Goal: Task Accomplishment & Management: Complete application form

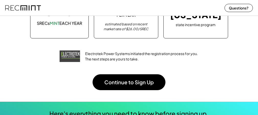
scroll to position [108, 0]
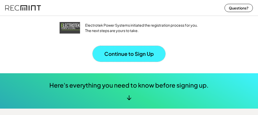
click at [124, 52] on button "Continue to Sign Up" at bounding box center [129, 54] width 73 height 16
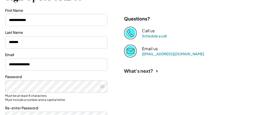
scroll to position [67, 0]
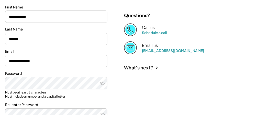
click at [33, 108] on div "Re-enter Password" at bounding box center [56, 111] width 102 height 18
click at [33, 104] on div "Re-enter Password" at bounding box center [56, 104] width 102 height 5
click at [35, 104] on div "Re-enter Password" at bounding box center [56, 104] width 102 height 5
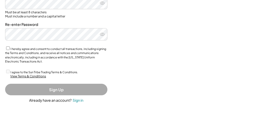
scroll to position [144, 0]
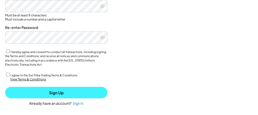
click at [57, 93] on button "Sign Up" at bounding box center [56, 93] width 102 height 12
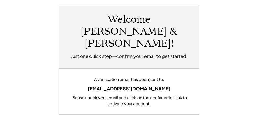
scroll to position [45, 0]
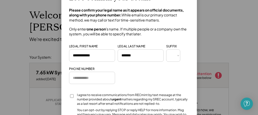
scroll to position [43, 0]
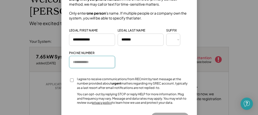
click at [77, 62] on input "input" at bounding box center [92, 62] width 46 height 12
type input "**********"
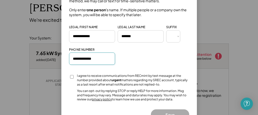
scroll to position [52, 0]
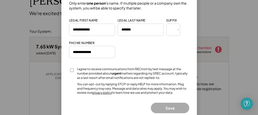
click at [72, 68] on div at bounding box center [71, 71] width 5 height 9
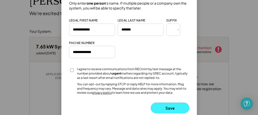
click at [169, 109] on button "Save" at bounding box center [170, 108] width 38 height 10
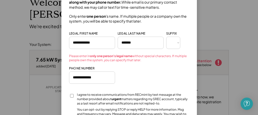
scroll to position [36, 0]
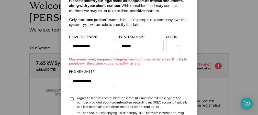
click at [94, 45] on input "input" at bounding box center [92, 46] width 46 height 12
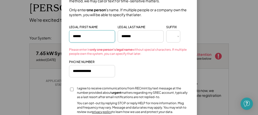
scroll to position [84, 0]
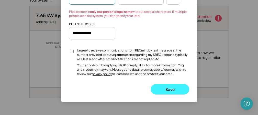
type input "*****"
click at [169, 89] on button "Save" at bounding box center [170, 89] width 38 height 10
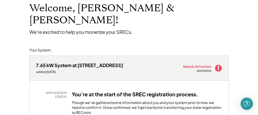
scroll to position [58, 0]
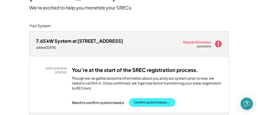
click at [155, 98] on button "Confirm system basics →" at bounding box center [152, 102] width 46 height 8
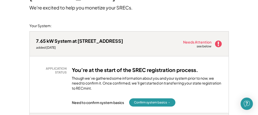
scroll to position [80, 0]
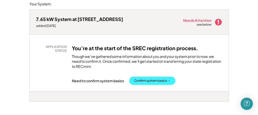
click at [169, 77] on button "Confirm system basics →" at bounding box center [152, 81] width 46 height 8
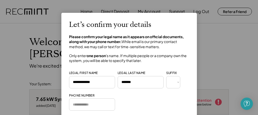
type input "**********"
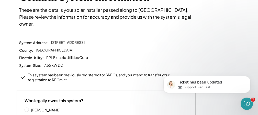
scroll to position [68, 0]
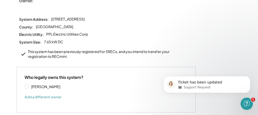
click at [54, 93] on button "Add a different owner" at bounding box center [43, 97] width 37 height 8
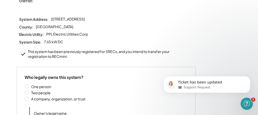
click at [29, 85] on div "One person Two people A company, organization, or trust" at bounding box center [106, 93] width 163 height 19
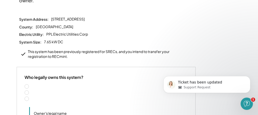
click at [32, 91] on label "Two people" at bounding box center [109, 93] width 158 height 4
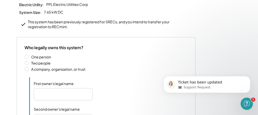
scroll to position [101, 0]
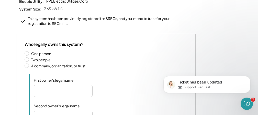
click at [50, 85] on input "input" at bounding box center [63, 91] width 59 height 12
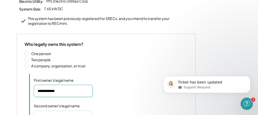
type input "**********"
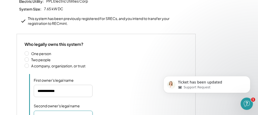
click at [44, 111] on input "input" at bounding box center [63, 117] width 59 height 12
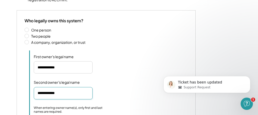
scroll to position [203, 0]
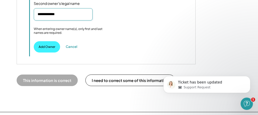
type input "**********"
click at [44, 41] on button "Add Owner" at bounding box center [47, 46] width 26 height 11
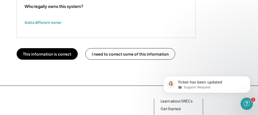
scroll to position [110, 0]
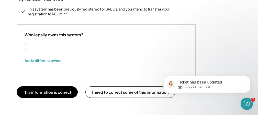
click at [42, 42] on label "Frank Vargish" at bounding box center [62, 44] width 65 height 4
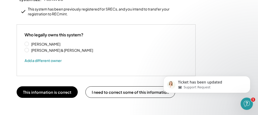
click at [31, 48] on label "Frank Vargish & Vicki Vargish" at bounding box center [62, 50] width 65 height 4
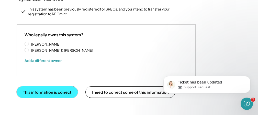
click at [46, 87] on button "This information is correct" at bounding box center [47, 92] width 61 height 12
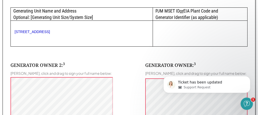
scroll to position [306, 0]
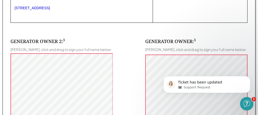
click at [248, 102] on icon "Open Intercom Messenger" at bounding box center [246, 103] width 8 height 8
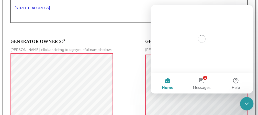
scroll to position [0, 0]
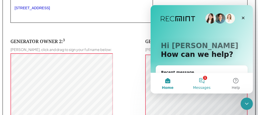
click at [205, 79] on button "1 Messages" at bounding box center [202, 83] width 34 height 20
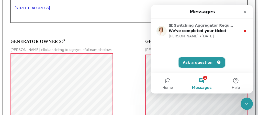
click at [193, 61] on button "Ask a question" at bounding box center [202, 62] width 46 height 10
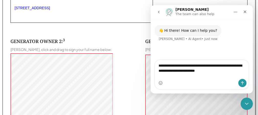
type textarea "**********"
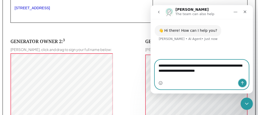
click at [245, 84] on button "Send a message…" at bounding box center [243, 83] width 8 height 8
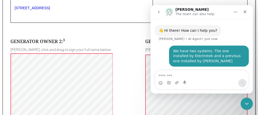
scroll to position [19, 0]
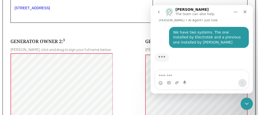
click at [117, 70] on div "GENERATOR OWNER 2: 3 Vicki Vargish, click and drag to sign your full name below…" at bounding box center [128, 97] width 237 height 148
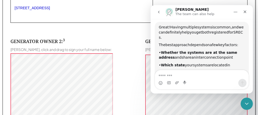
scroll to position [43, 0]
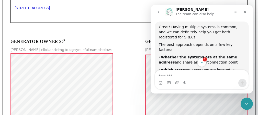
click at [169, 76] on textarea "Message…" at bounding box center [202, 74] width 94 height 9
type textarea "**********"
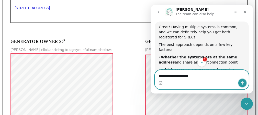
click at [242, 85] on icon "Send a message…" at bounding box center [243, 83] width 4 height 4
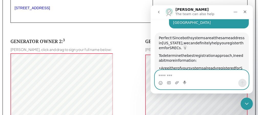
scroll to position [187, 0]
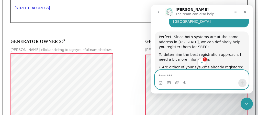
click at [116, 61] on div "GENERATOR OWNER 2: 3 Vicki Vargish, click and drag to sign your full name below…" at bounding box center [128, 97] width 237 height 148
click at [167, 76] on textarea "Message…" at bounding box center [202, 74] width 94 height 9
type textarea "**********"
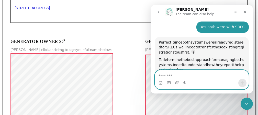
scroll to position [293, 0]
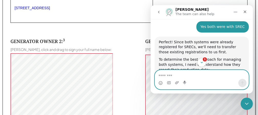
click at [162, 77] on textarea "Message…" at bounding box center [202, 74] width 94 height 9
type textarea "***"
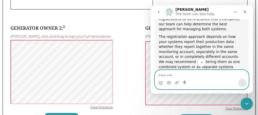
scroll to position [326, 0]
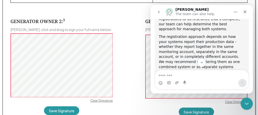
click at [217, 58] on div "The registration approach depends on how your systems report their production d…" at bounding box center [202, 54] width 86 height 40
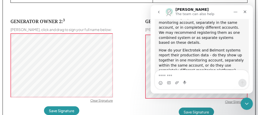
scroll to position [471, 0]
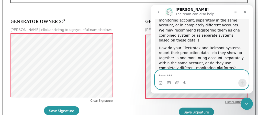
click at [172, 78] on textarea "Message…" at bounding box center [202, 74] width 94 height 9
click at [185, 77] on textarea "**********" at bounding box center [202, 74] width 94 height 9
type textarea "**********"
click at [245, 83] on icon "Send a message…" at bounding box center [243, 83] width 4 height 4
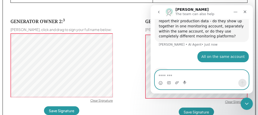
scroll to position [503, 0]
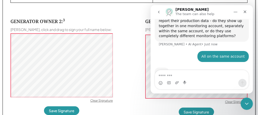
click at [98, 101] on div "Clear Signature" at bounding box center [101, 101] width 23 height 5
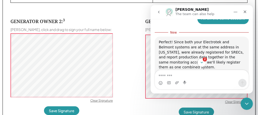
scroll to position [541, 0]
click at [102, 100] on div "Clear Signature" at bounding box center [101, 101] width 23 height 5
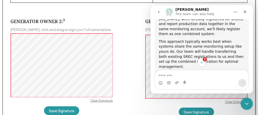
scroll to position [597, 0]
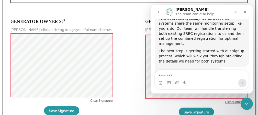
click at [171, 78] on textarea "Message…" at bounding box center [202, 74] width 94 height 9
type textarea "***"
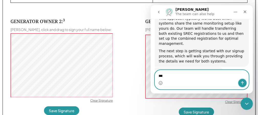
click at [244, 84] on icon "Send a message…" at bounding box center [243, 83] width 4 height 4
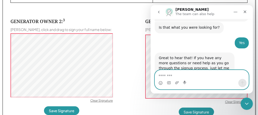
scroll to position [634, 0]
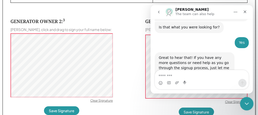
click at [248, 102] on icon "Close Intercom Messenger" at bounding box center [246, 103] width 6 height 6
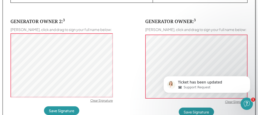
scroll to position [0, 0]
click at [189, 60] on div "Ticket has been updated Support Request" at bounding box center [207, 61] width 94 height 64
click at [147, 99] on div "GENERATOR OWNER: 3 Frank Vargish, click and drag to sign your full name below: …" at bounding box center [196, 84] width 102 height 133
click at [98, 101] on div "Clear Signature" at bounding box center [101, 101] width 23 height 5
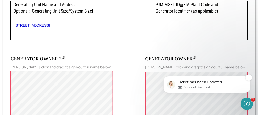
scroll to position [292, 0]
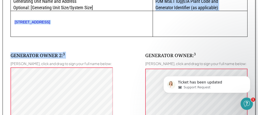
drag, startPoint x: 94, startPoint y: 9, endPoint x: 79, endPoint y: 43, distance: 37.2
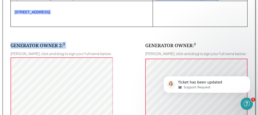
scroll to position [337, 0]
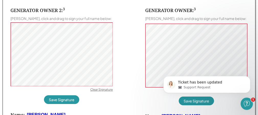
click at [95, 91] on div "Clear Signature" at bounding box center [101, 90] width 23 height 5
click at [55, 97] on button "Save Signature" at bounding box center [61, 99] width 35 height 9
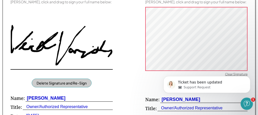
scroll to position [360, 0]
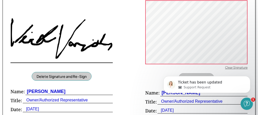
click at [229, 67] on html "Ticket has been updated Support Request" at bounding box center [207, 66] width 102 height 2
click at [137, 32] on div "GENERATOR OWNER 2: 3 Vicki Vargish, click and drag to sign your full name below…" at bounding box center [128, 43] width 237 height 148
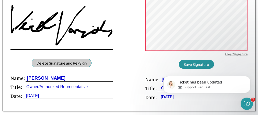
scroll to position [377, 0]
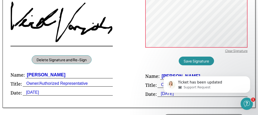
click at [201, 63] on div "Ticket has been updated Support Request" at bounding box center [207, 61] width 94 height 64
click at [186, 60] on div "Ticket has been updated Support Request" at bounding box center [207, 61] width 94 height 64
click at [250, 101] on div "Open Intercom Messenger" at bounding box center [246, 102] width 17 height 17
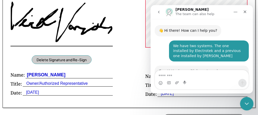
scroll to position [629, 0]
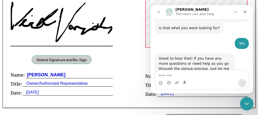
click at [250, 100] on div "Close Intercom Messenger" at bounding box center [246, 103] width 12 height 12
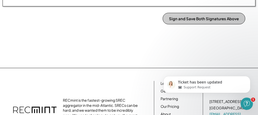
scroll to position [472, 0]
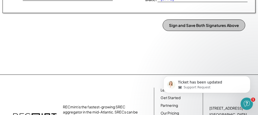
click at [213, 26] on button "Sign and Save Both Signatures Above" at bounding box center [204, 25] width 83 height 12
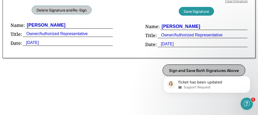
scroll to position [423, 0]
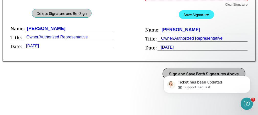
click at [196, 12] on button "Save Signature" at bounding box center [196, 14] width 35 height 9
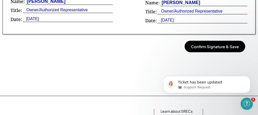
click at [214, 47] on button "Confirm Signature & Save" at bounding box center [215, 47] width 61 height 12
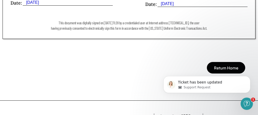
scroll to position [434, 0]
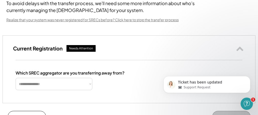
scroll to position [96, 0]
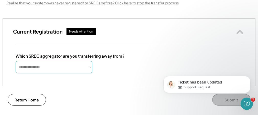
click at [16, 61] on select "**********" at bounding box center [54, 67] width 77 height 12
select select "**********"
click option "*********" at bounding box center [0, 0] width 0 height 0
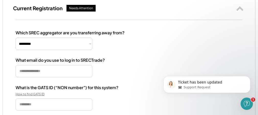
scroll to position [125, 0]
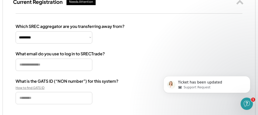
click at [42, 71] on input "email" at bounding box center [54, 65] width 77 height 12
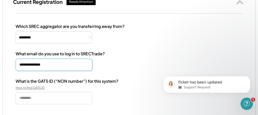
type input "**********"
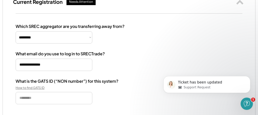
click at [37, 90] on div "How to find GATS ID" at bounding box center [41, 88] width 51 height 4
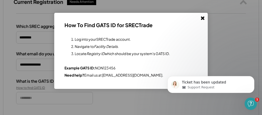
click at [112, 104] on div at bounding box center [131, 57] width 262 height 115
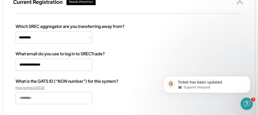
scroll to position [132, 0]
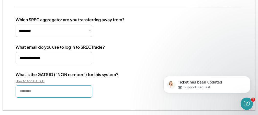
click at [41, 98] on input "input" at bounding box center [54, 91] width 77 height 12
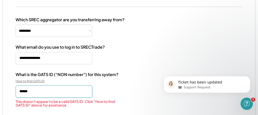
type input "******"
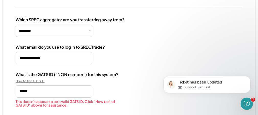
click at [39, 83] on div "How to find GATS ID" at bounding box center [41, 81] width 51 height 4
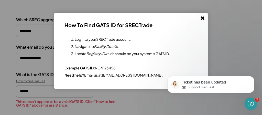
click at [225, 32] on div at bounding box center [131, 57] width 262 height 115
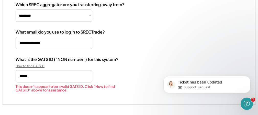
scroll to position [140, 0]
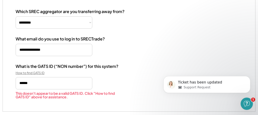
click at [29, 75] on div "How to find GATS ID" at bounding box center [41, 73] width 51 height 4
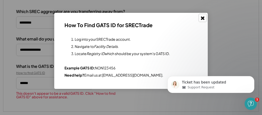
click at [203, 19] on use at bounding box center [203, 18] width 4 height 4
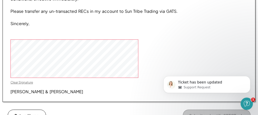
scroll to position [437, 0]
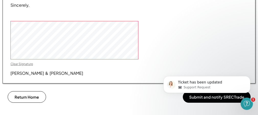
click at [51, 76] on div "Frank Vargish & Vicki Vargish" at bounding box center [46, 73] width 73 height 5
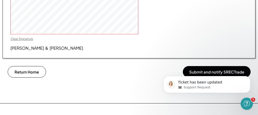
scroll to position [487, 0]
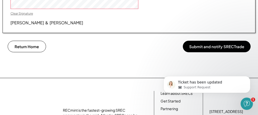
click at [222, 68] on div "Ticket has been updated Support Request" at bounding box center [207, 61] width 94 height 64
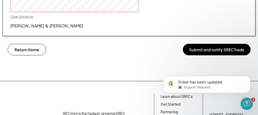
scroll to position [459, 0]
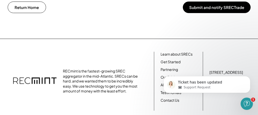
scroll to position [530, 0]
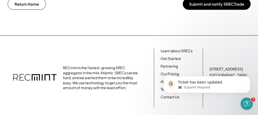
click at [215, 10] on button "Submit and notify SRECTrade" at bounding box center [217, 4] width 68 height 12
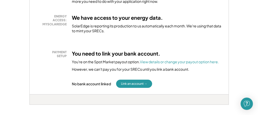
scroll to position [171, 0]
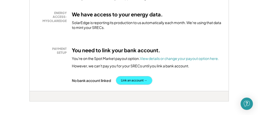
click at [133, 76] on button "Link an account →" at bounding box center [134, 80] width 36 height 8
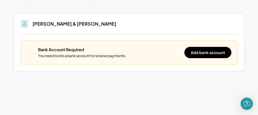
scroll to position [58, 0]
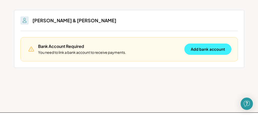
click at [199, 51] on button "Add bank account" at bounding box center [208, 49] width 47 height 11
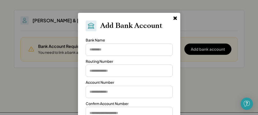
click at [108, 47] on input "input" at bounding box center [129, 50] width 87 height 12
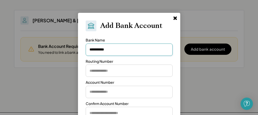
type input "**********"
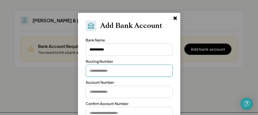
click at [100, 70] on input "input" at bounding box center [129, 71] width 87 height 12
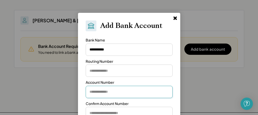
click at [92, 97] on input "input" at bounding box center [129, 92] width 87 height 12
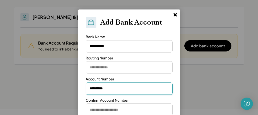
scroll to position [65, 0]
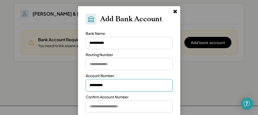
type input "**********"
click at [105, 108] on input "input" at bounding box center [129, 106] width 87 height 12
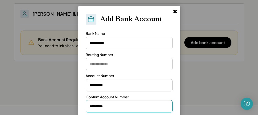
type input "**********"
click at [102, 66] on input "input" at bounding box center [129, 64] width 87 height 12
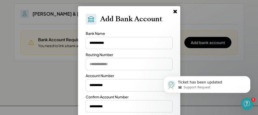
scroll to position [0, 0]
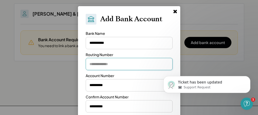
click at [116, 63] on input "input" at bounding box center [129, 64] width 87 height 12
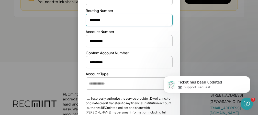
scroll to position [119, 0]
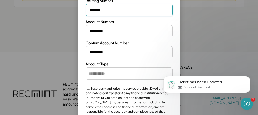
type input "********"
click at [86, 67] on select "**********" at bounding box center [129, 73] width 87 height 12
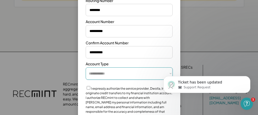
select select "*********"
click option "*******" at bounding box center [0, 0] width 0 height 0
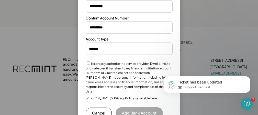
scroll to position [169, 0]
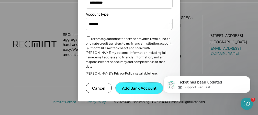
click at [138, 82] on button "Add Bank Account" at bounding box center [139, 87] width 47 height 11
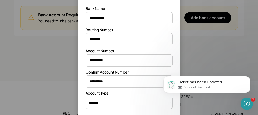
scroll to position [93, 0]
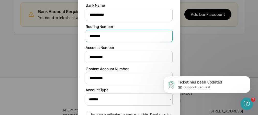
click at [119, 38] on input "input" at bounding box center [129, 36] width 87 height 12
type input "*"
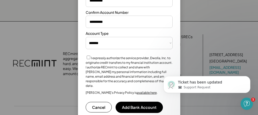
scroll to position [155, 0]
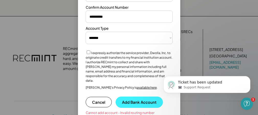
type input "*********"
click at [137, 97] on button "Add Bank Account" at bounding box center [139, 102] width 47 height 11
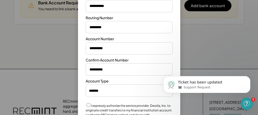
scroll to position [95, 0]
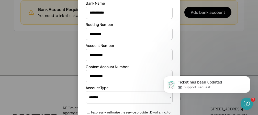
click at [99, 57] on input "input" at bounding box center [129, 55] width 87 height 12
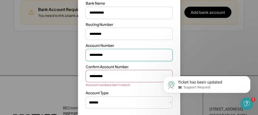
type input "**********"
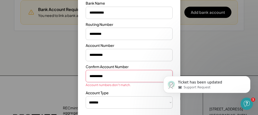
click at [98, 76] on input "input" at bounding box center [129, 76] width 87 height 12
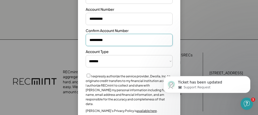
scroll to position [171, 0]
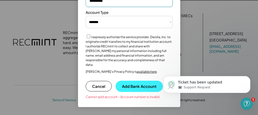
type input "**********"
click at [126, 81] on button "Add Bank Account" at bounding box center [139, 86] width 47 height 11
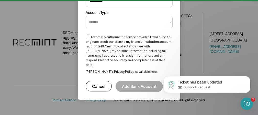
select select "**********"
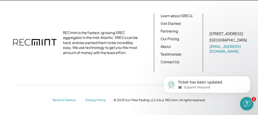
click at [245, 103] on icon "Open Intercom Messenger" at bounding box center [246, 103] width 8 height 8
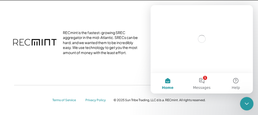
scroll to position [0, 0]
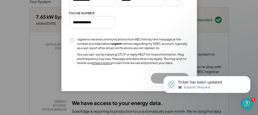
scroll to position [89, 0]
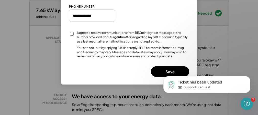
click at [172, 71] on div "Ticket has been updated Support Request" at bounding box center [207, 61] width 94 height 64
click at [165, 67] on html "Ticket has been updated Support Request" at bounding box center [207, 66] width 102 height 2
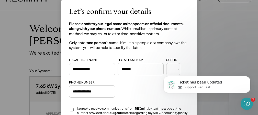
scroll to position [0, 0]
